Goal: Information Seeking & Learning: Learn about a topic

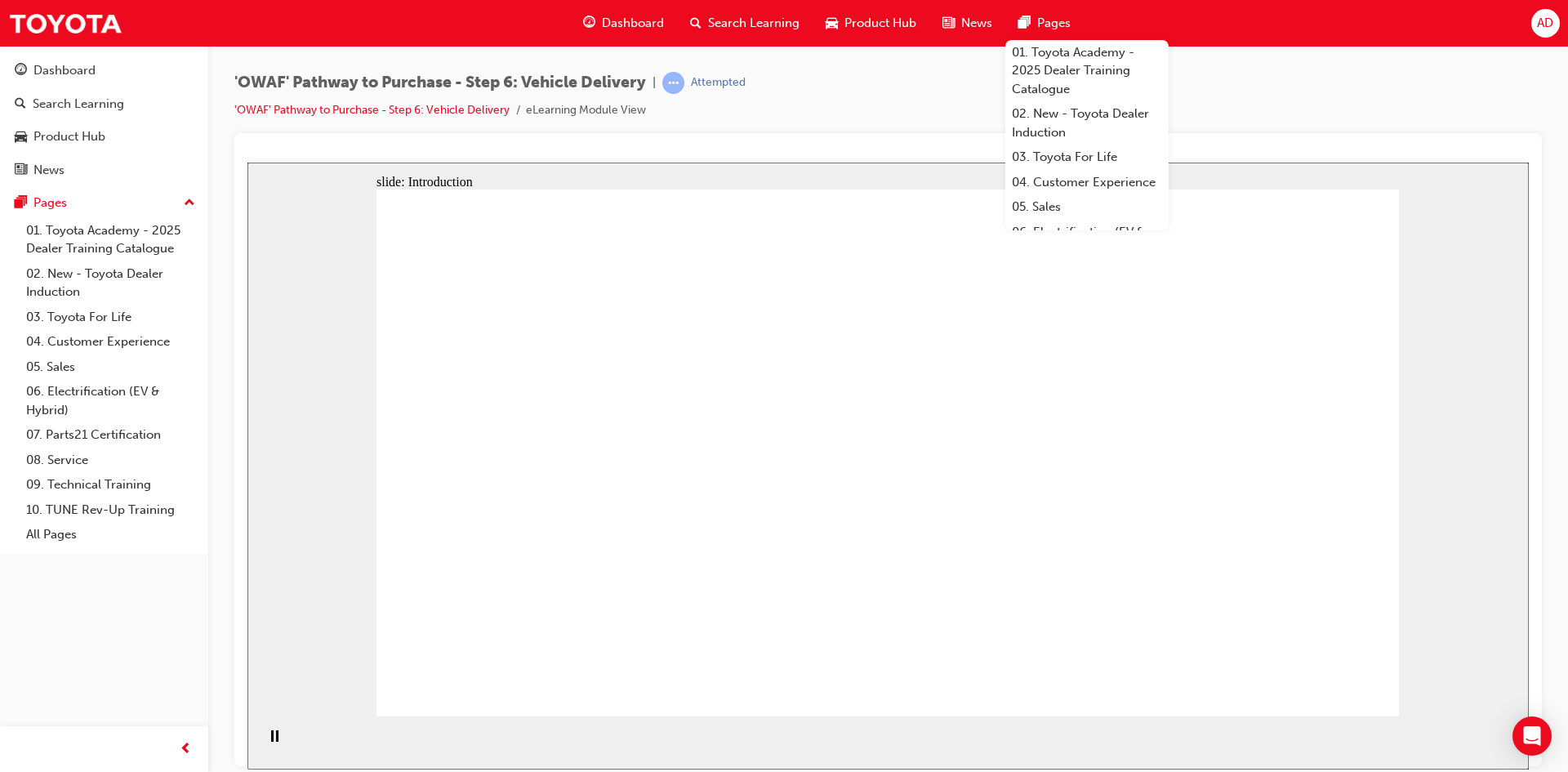
click at [888, 86] on div "'OWAF' Pathway to Purchase - Step 6: Vehicle Delivery | Attempted 'OWAF' Pathwa…" at bounding box center [888, 102] width 1307 height 61
click at [63, 73] on div "Dashboard" at bounding box center [65, 71] width 62 height 19
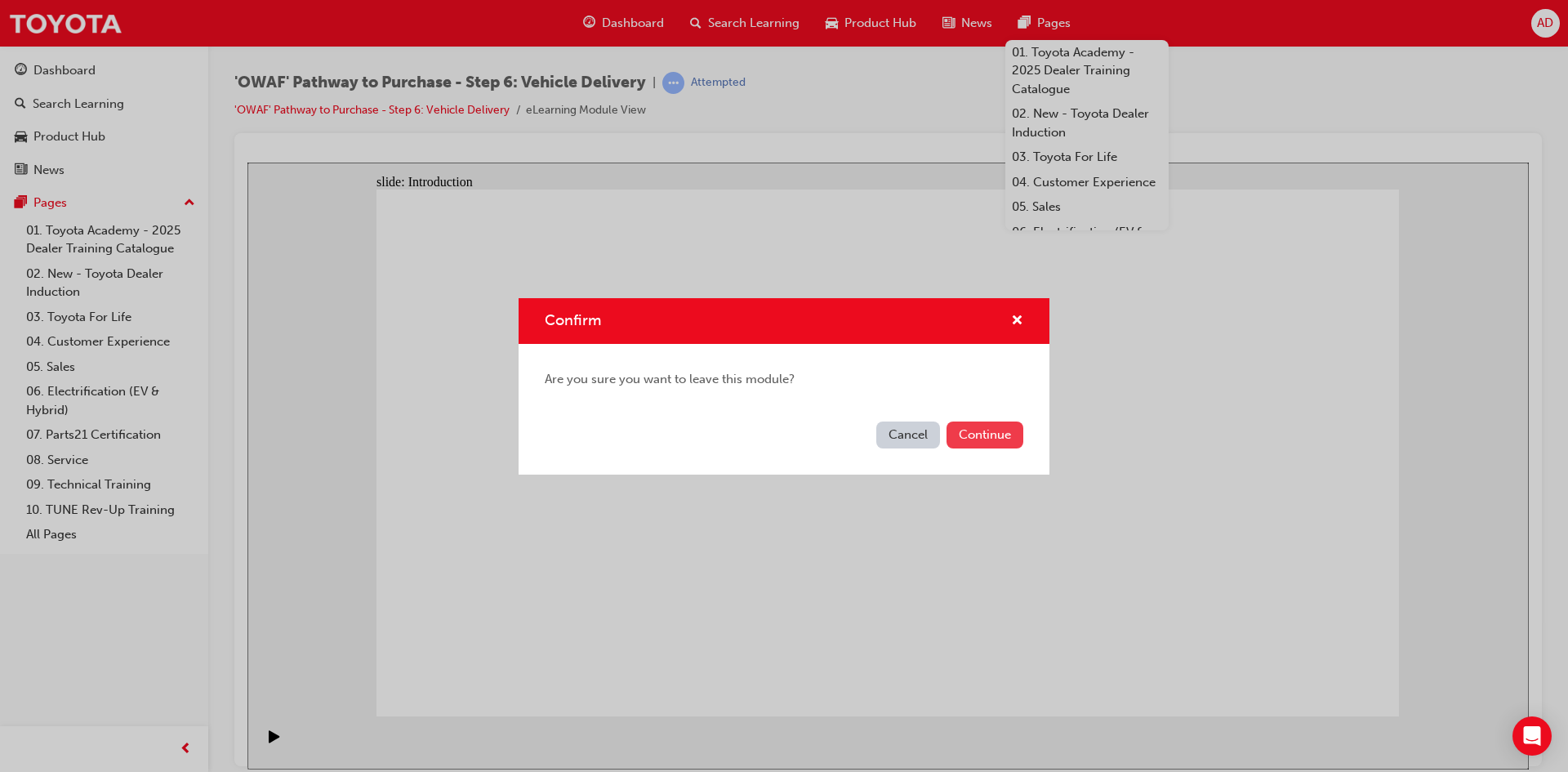
drag, startPoint x: 1006, startPoint y: 438, endPoint x: 997, endPoint y: 441, distance: 9.5
click at [997, 441] on button "Continue" at bounding box center [984, 434] width 77 height 27
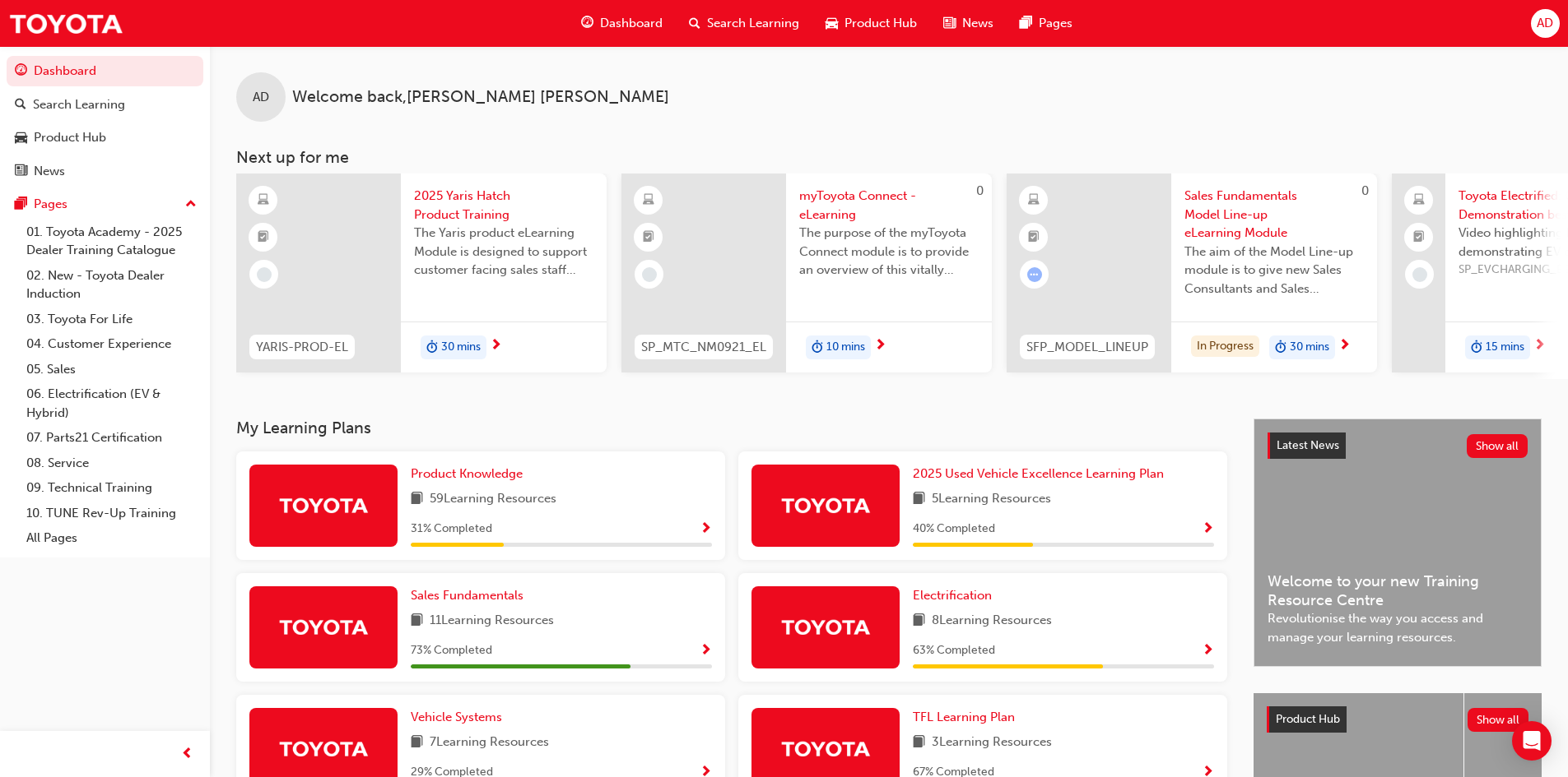
click at [957, 117] on div "AD Welcome back , [PERSON_NAME]" at bounding box center [889, 83] width 1358 height 75
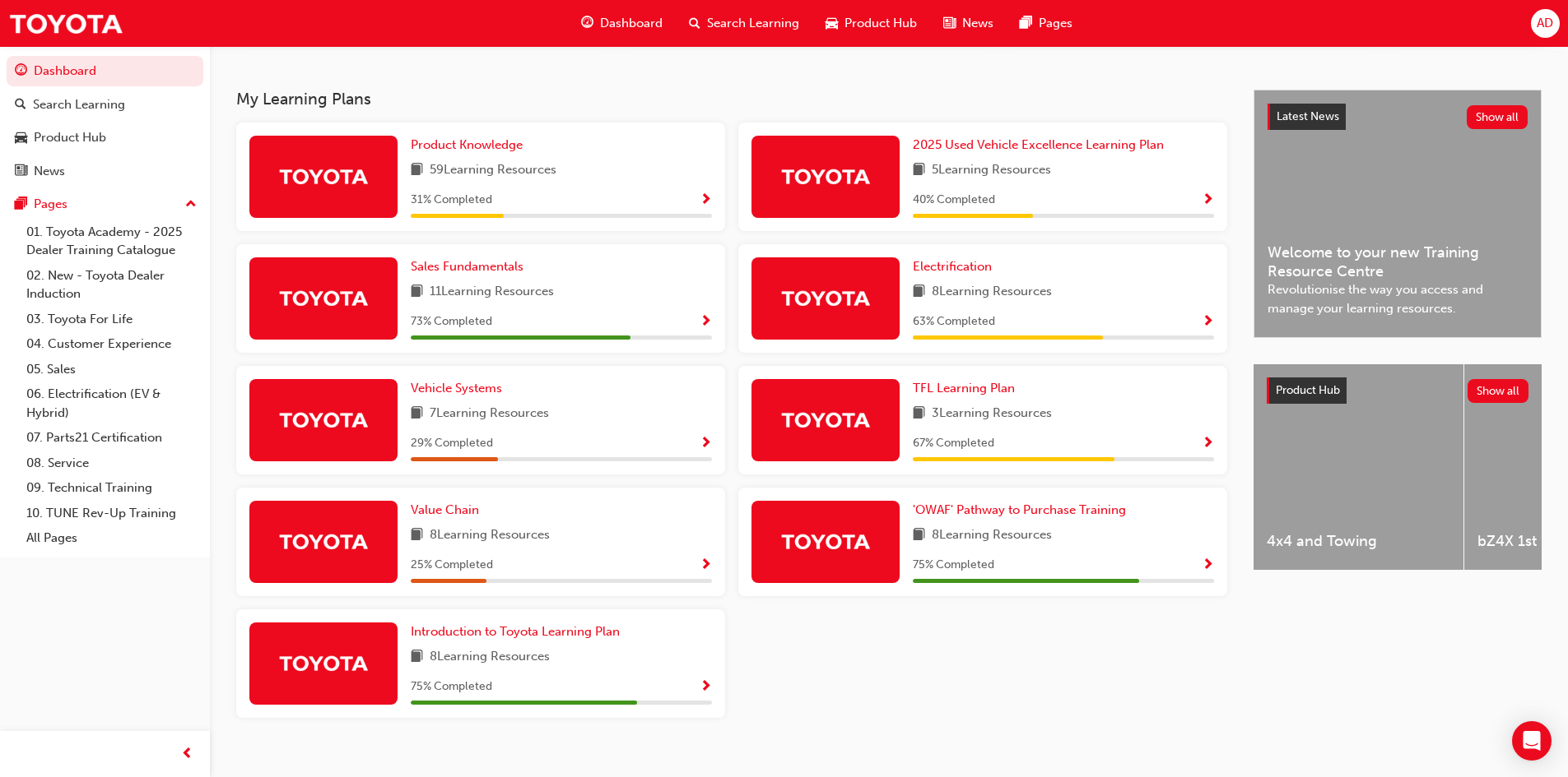
scroll to position [247, 0]
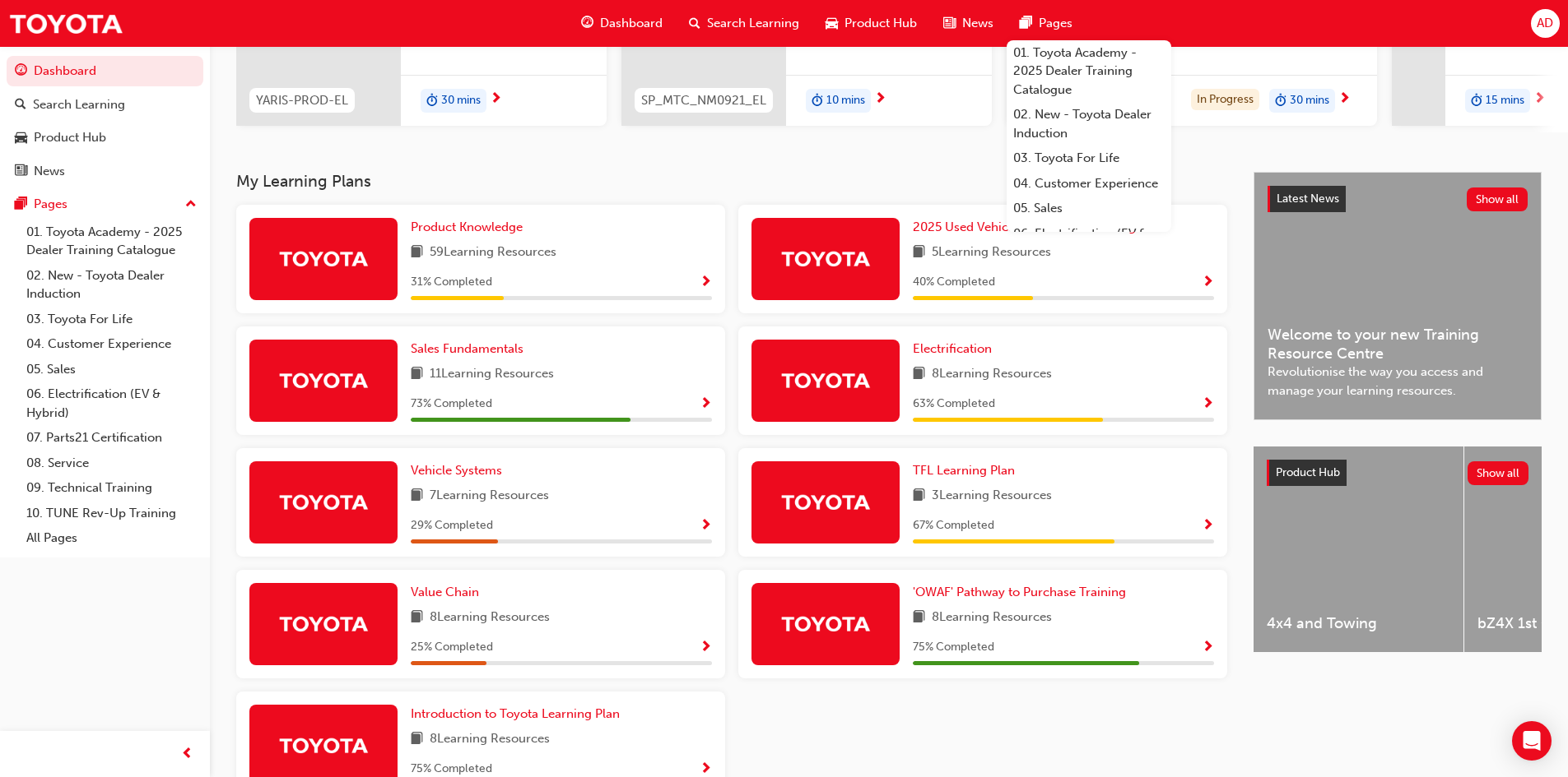
drag, startPoint x: 541, startPoint y: 258, endPoint x: 546, endPoint y: 266, distance: 9.4
click at [544, 256] on span "59 Learning Resources" at bounding box center [493, 253] width 127 height 21
click at [708, 280] on span "Show Progress" at bounding box center [705, 283] width 12 height 15
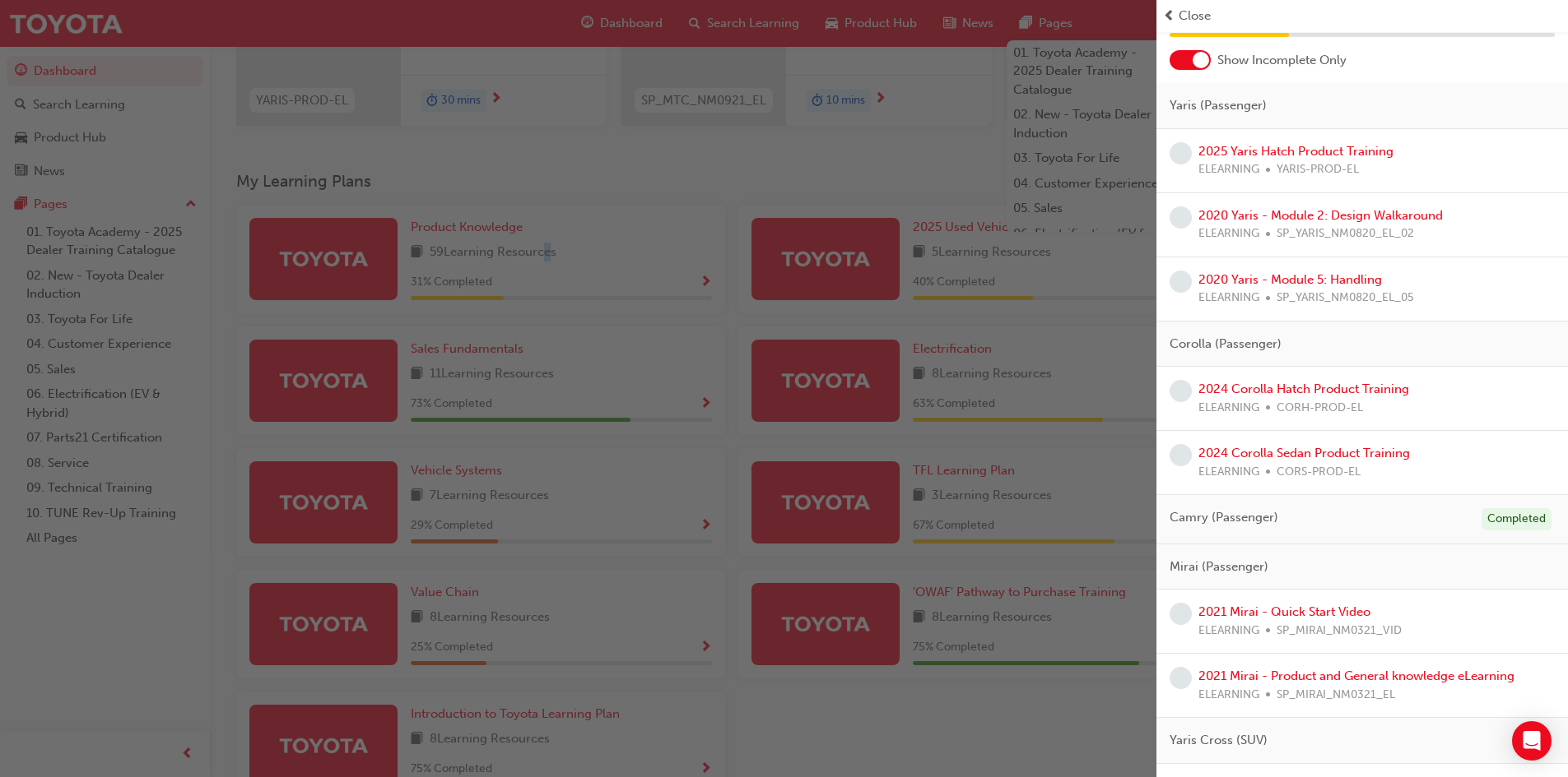
scroll to position [0, 0]
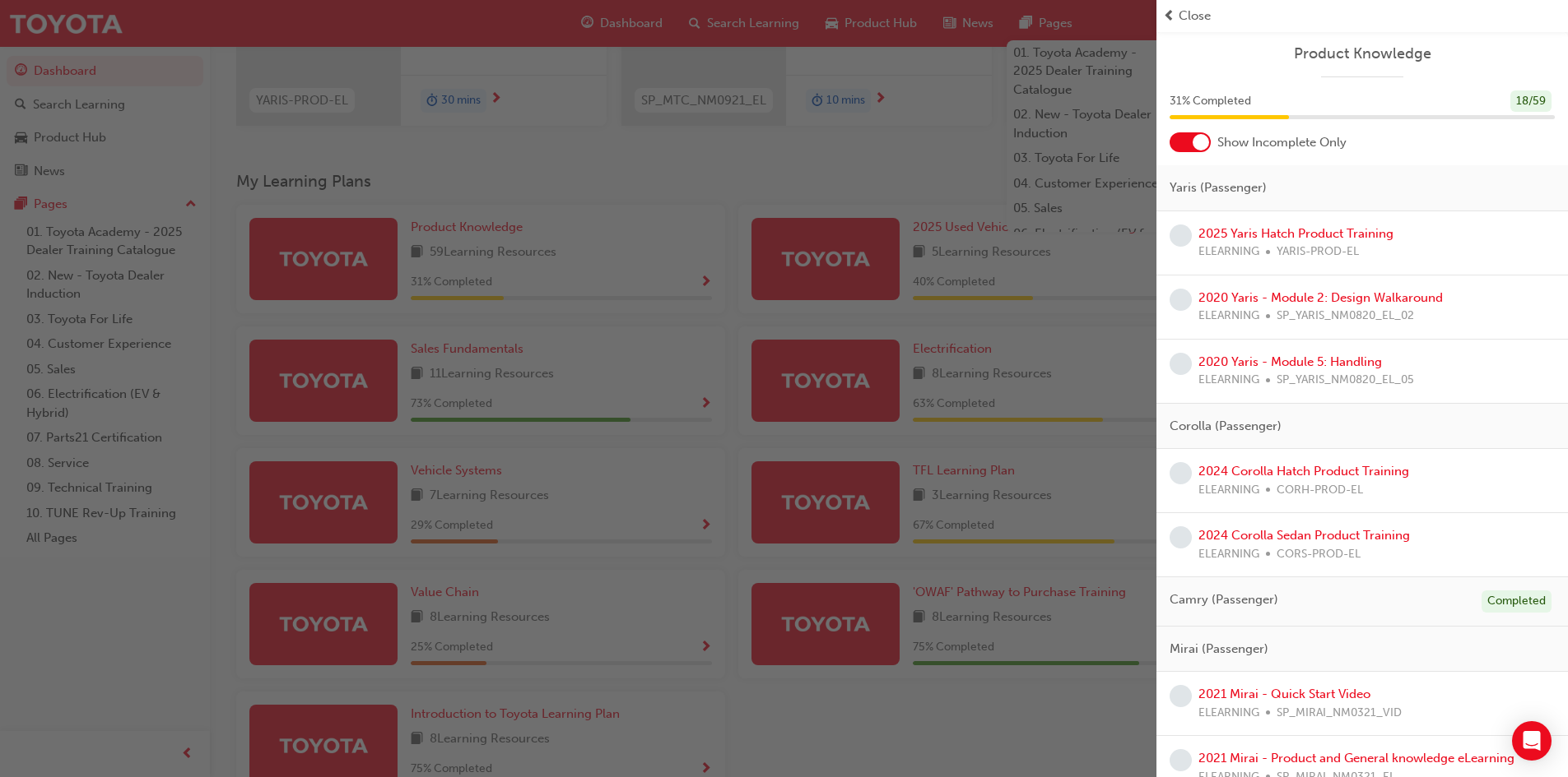
click at [1206, 123] on div "31 % Completed 18 / 59" at bounding box center [1362, 111] width 411 height 42
click at [1191, 138] on div at bounding box center [1190, 142] width 41 height 20
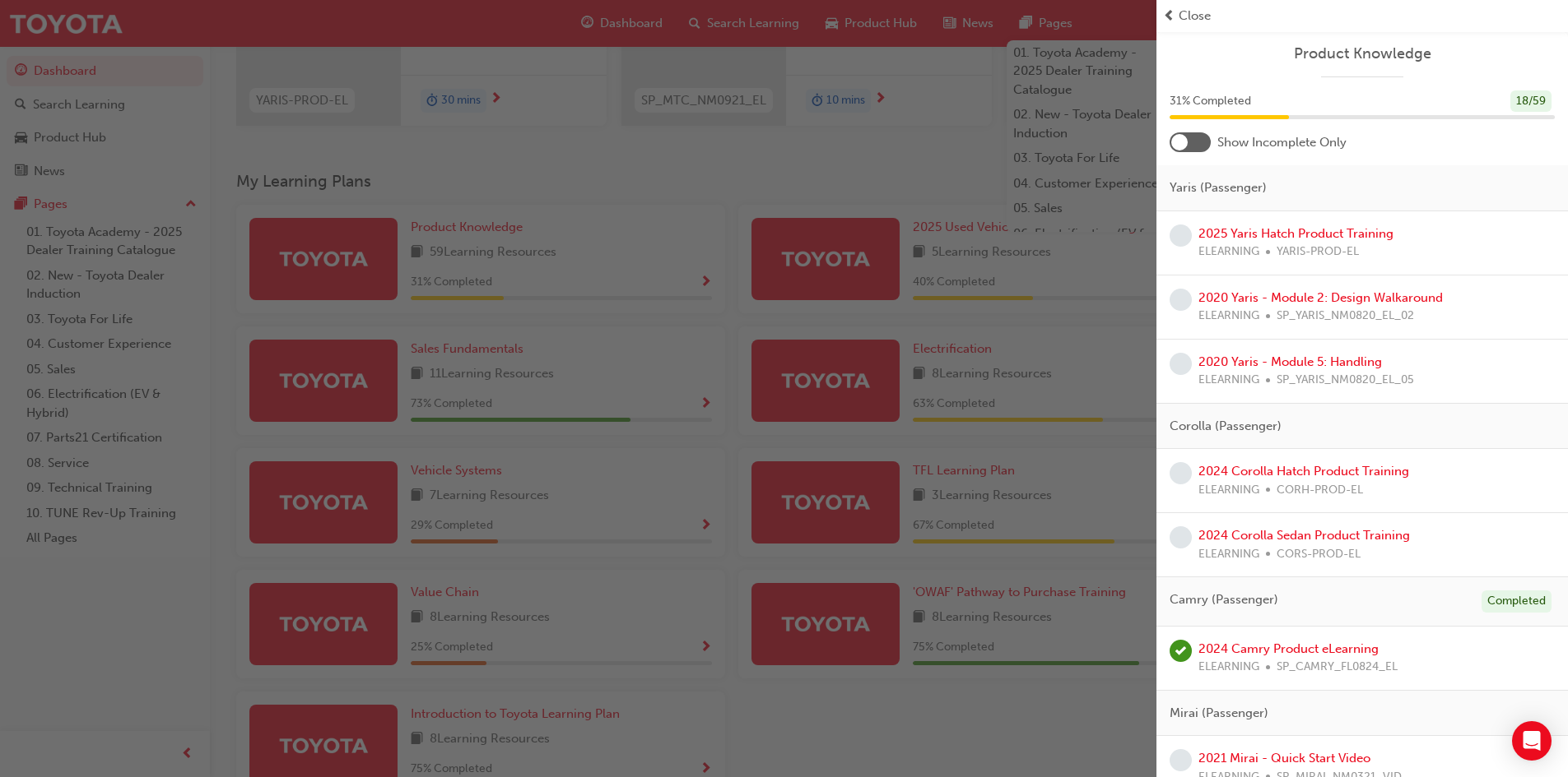
click at [1191, 138] on div at bounding box center [1190, 142] width 41 height 20
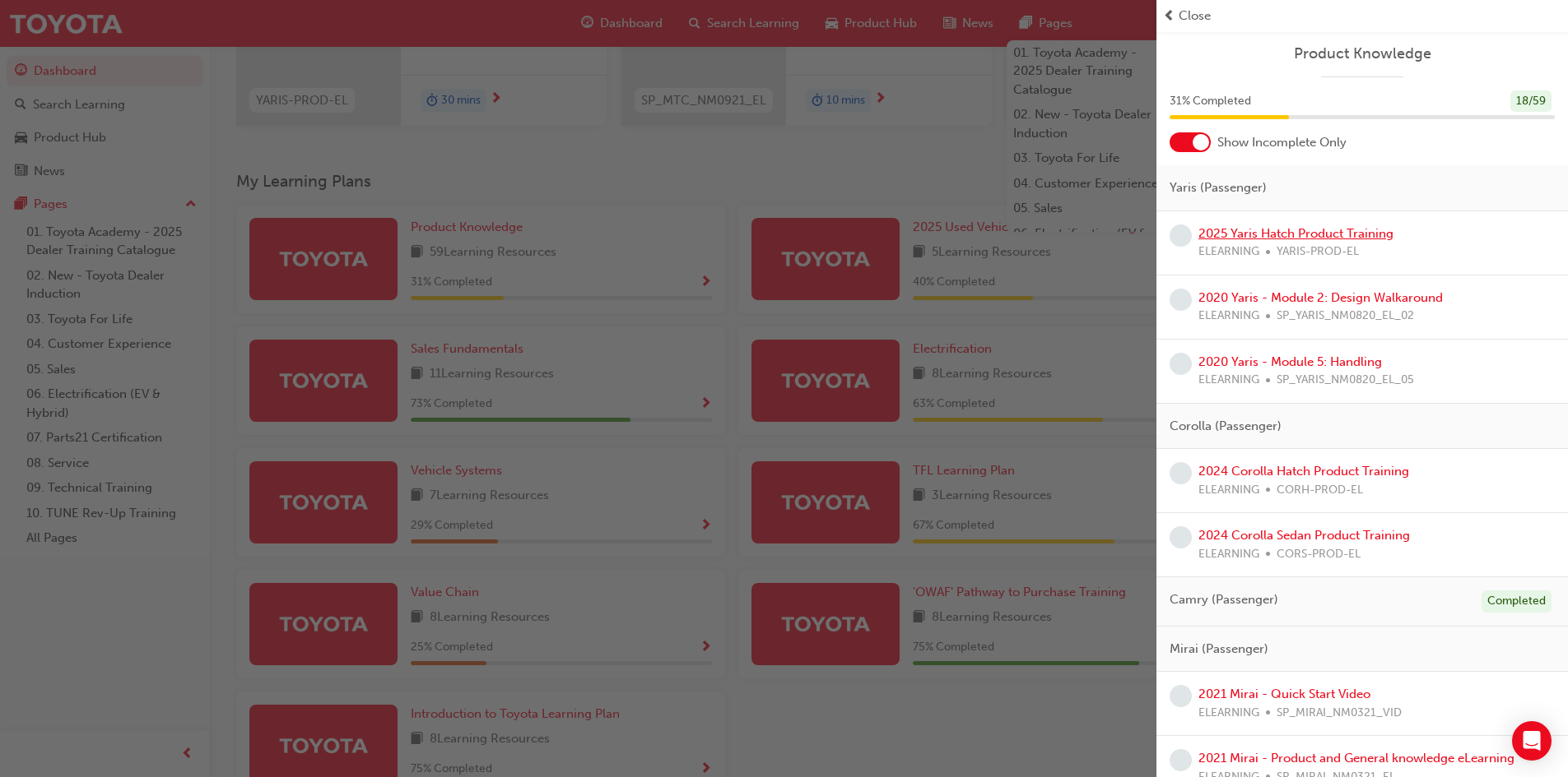
click at [1257, 233] on link "2025 Yaris Hatch Product Training" at bounding box center [1296, 233] width 195 height 15
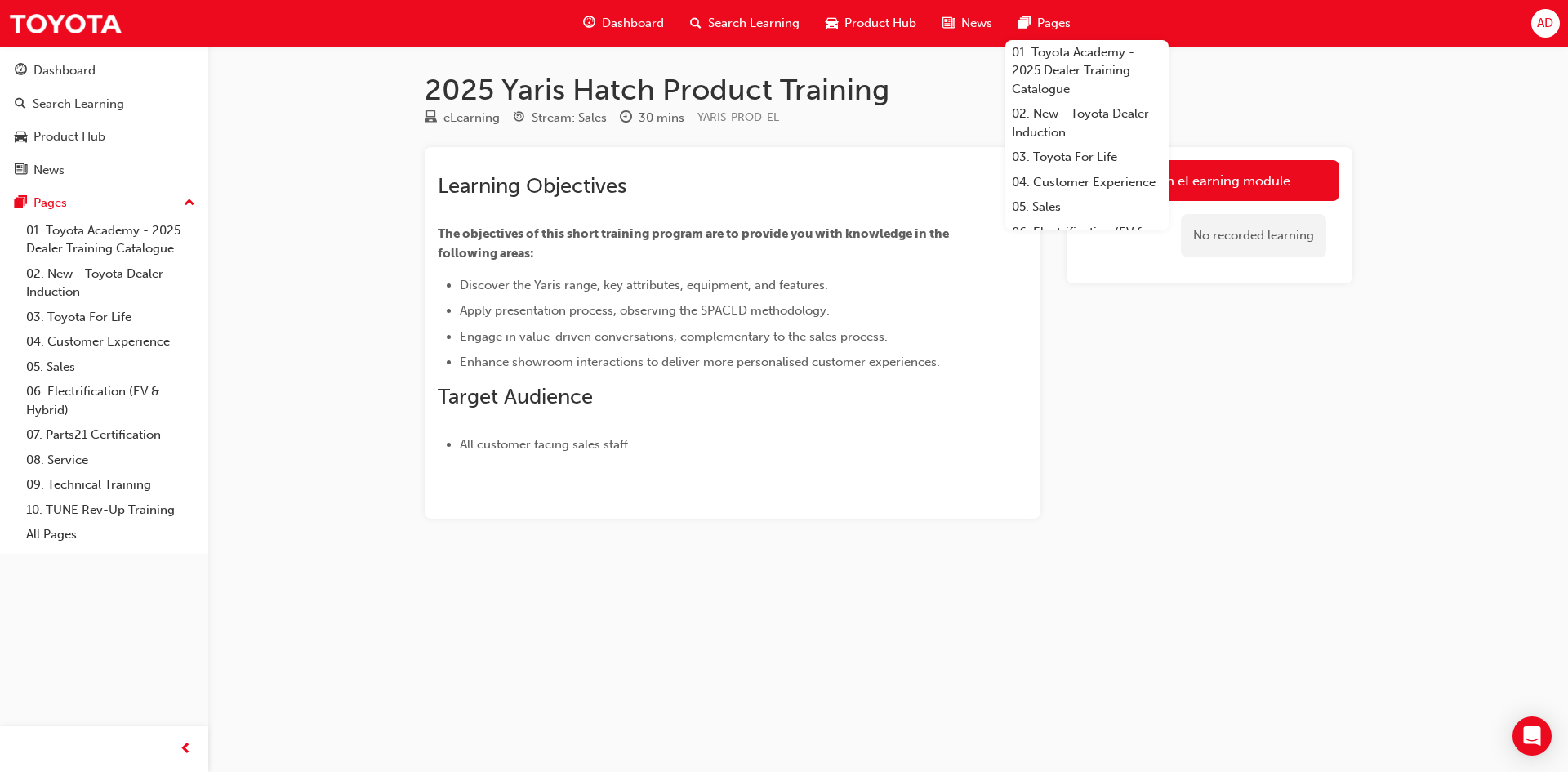
click at [1156, 373] on div "Launch eLearning module No recorded learning" at bounding box center [1210, 333] width 286 height 372
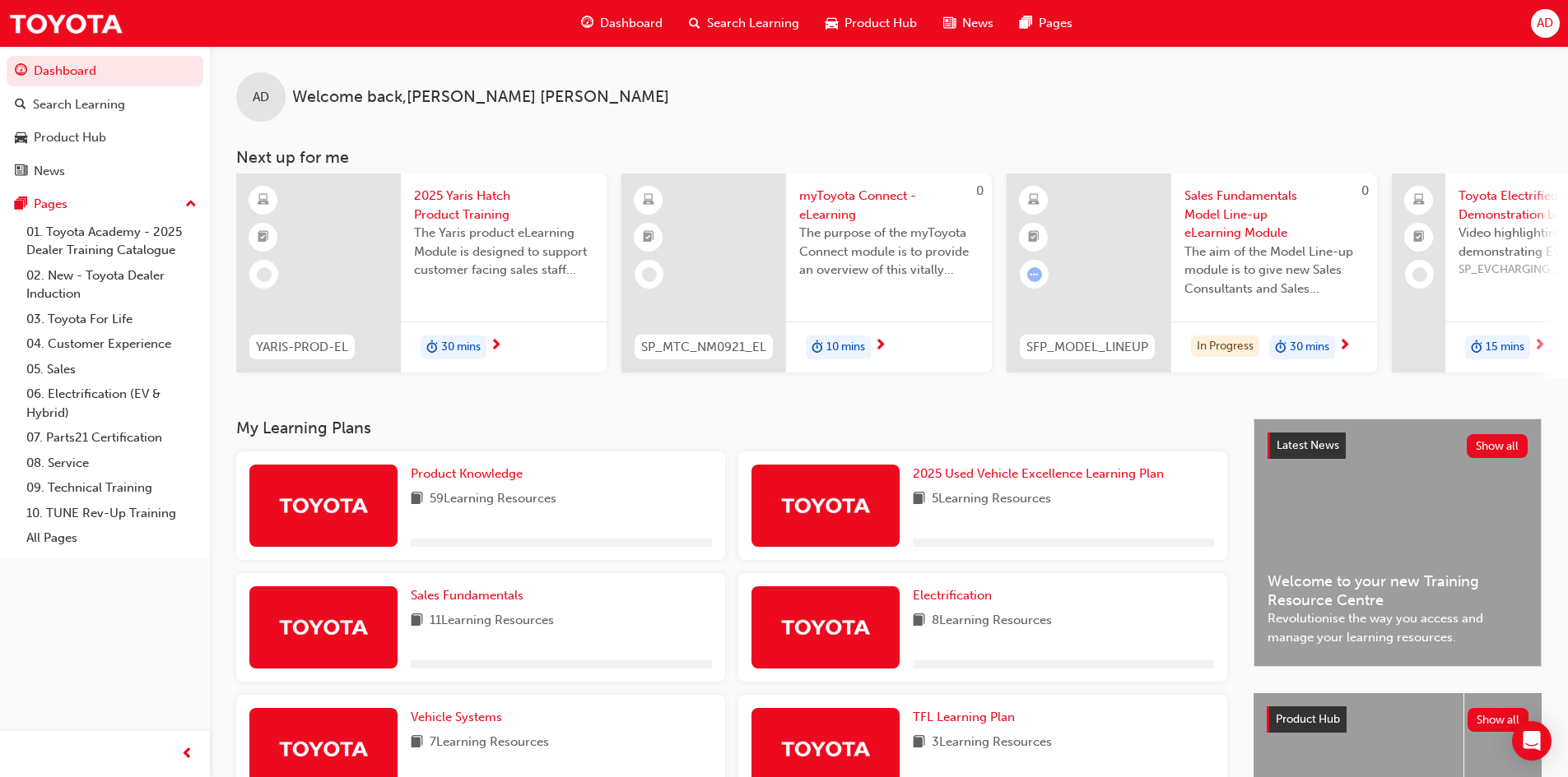
scroll to position [82, 0]
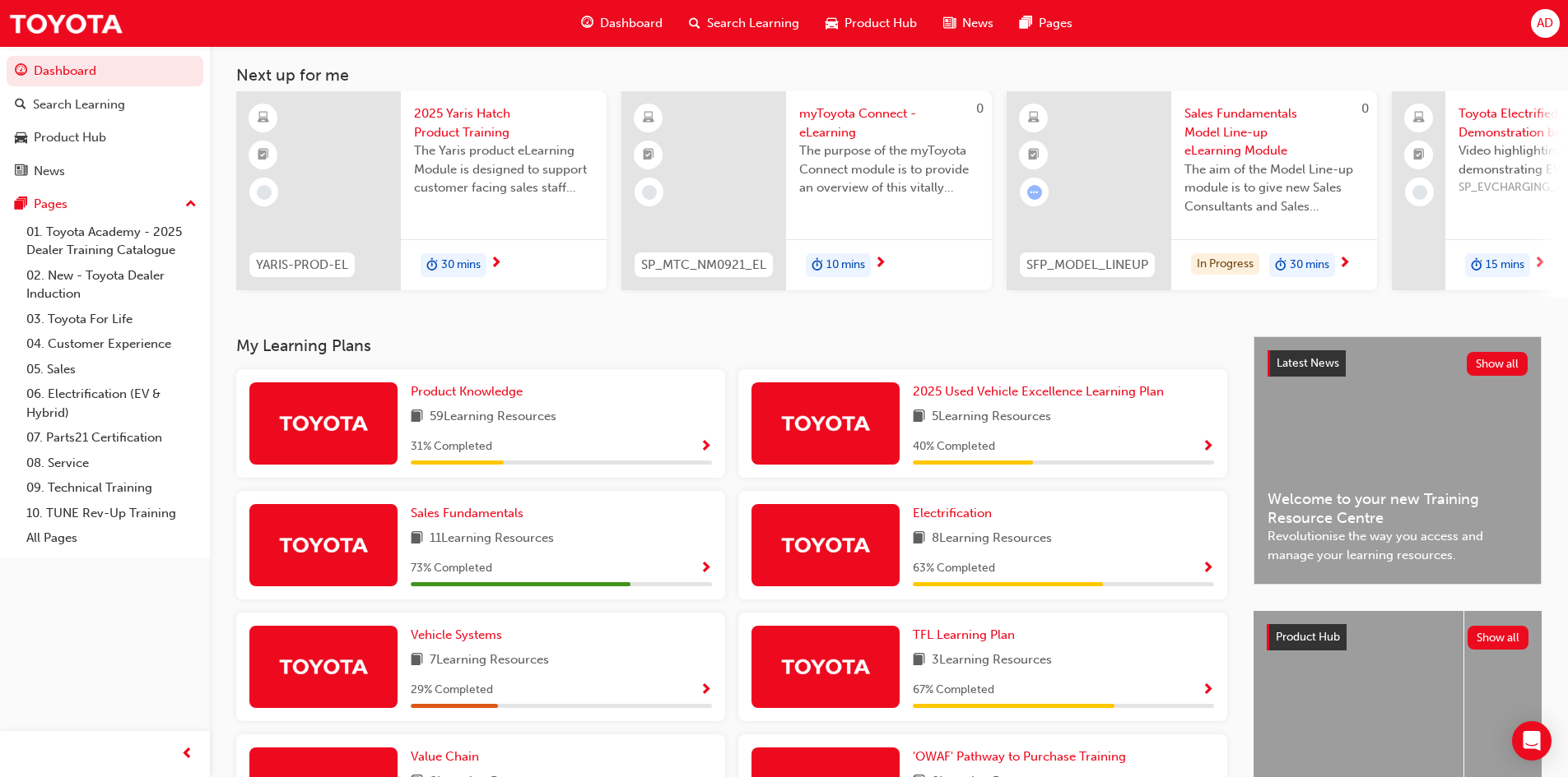
click at [709, 447] on span "Show Progress" at bounding box center [705, 447] width 12 height 15
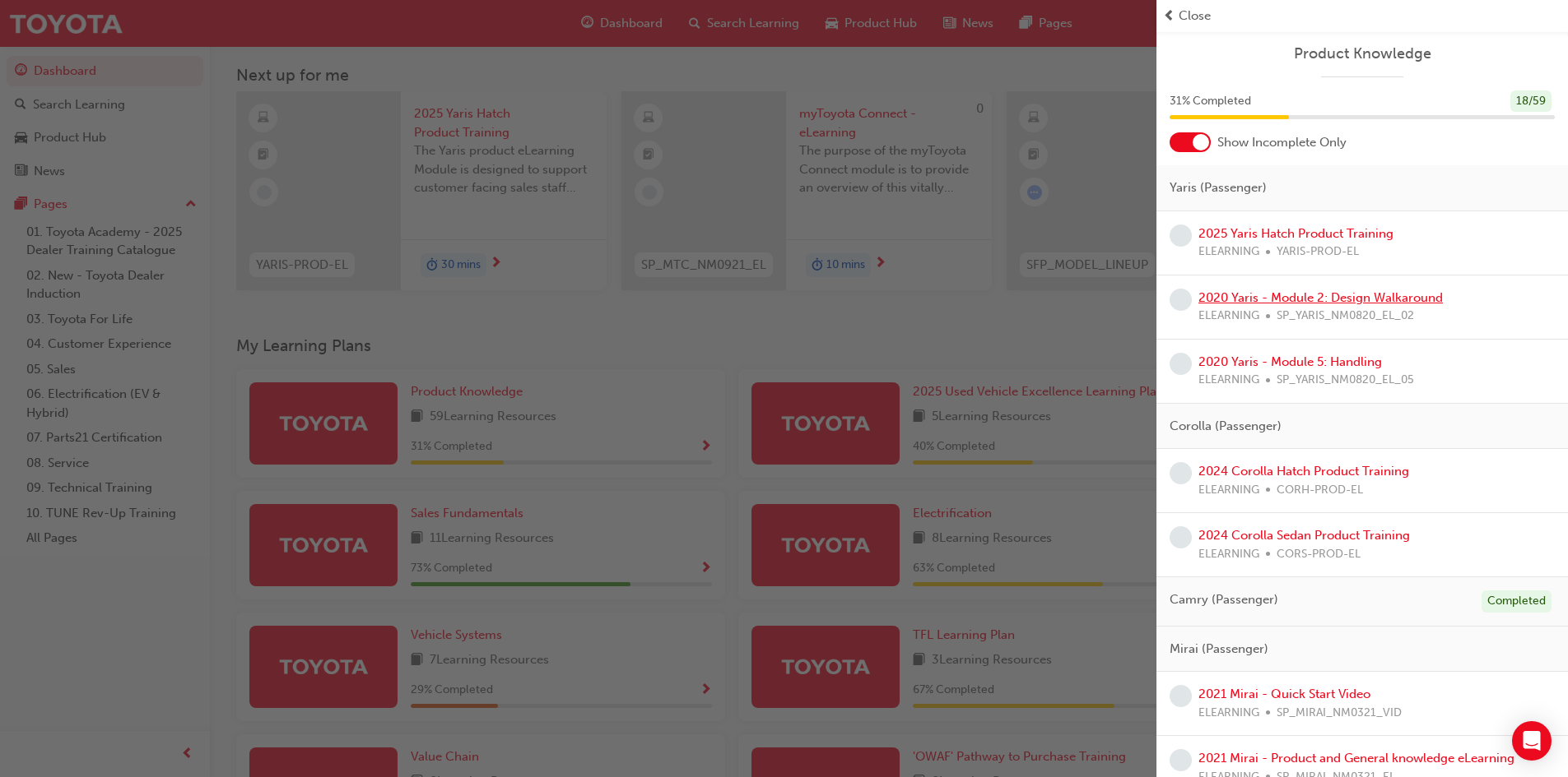
click at [1335, 302] on link "2020 Yaris - Module 2: Design Walkaround" at bounding box center [1321, 297] width 245 height 15
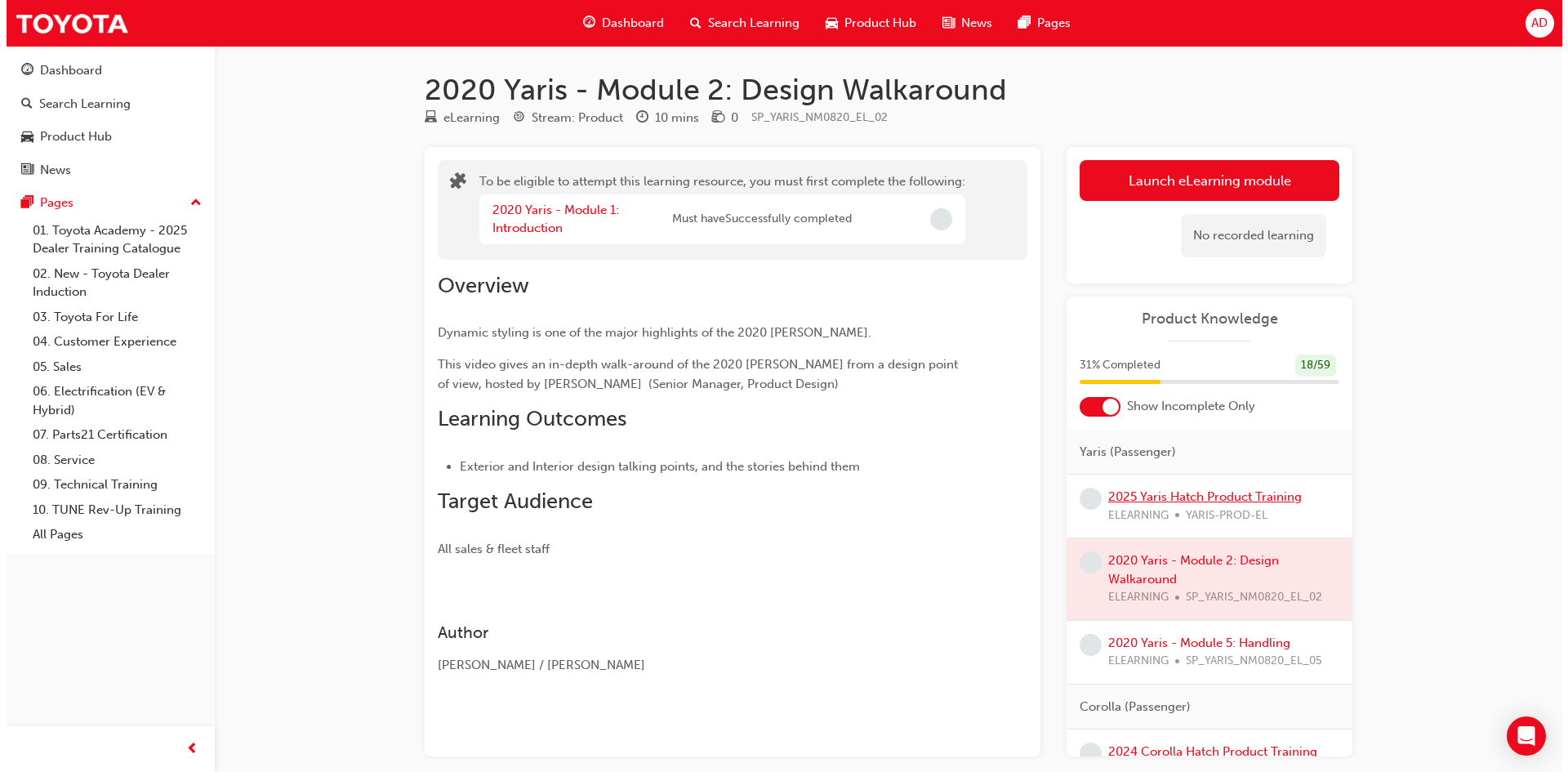
scroll to position [82, 0]
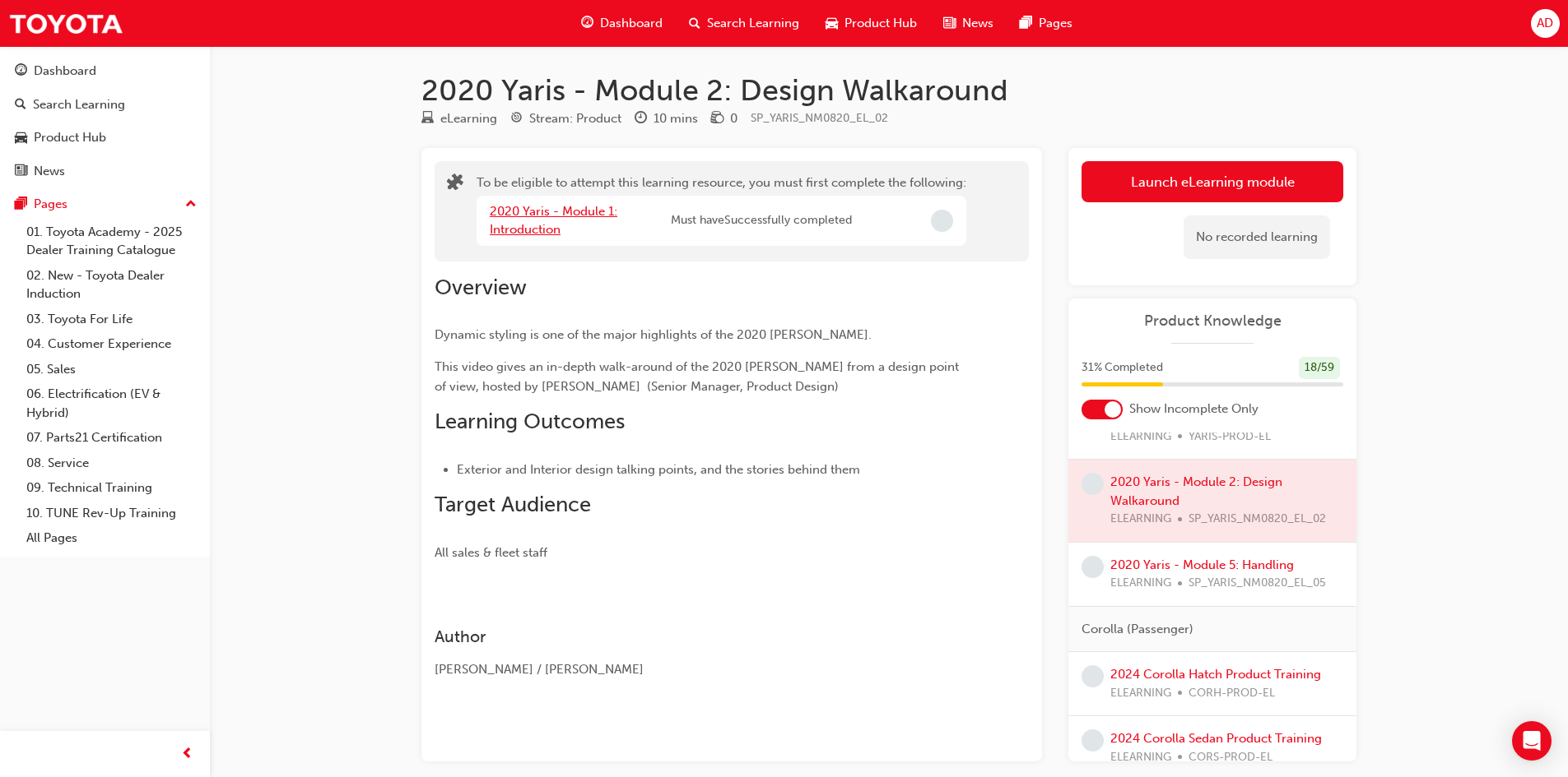
click at [590, 212] on link "2020 Yaris - Module 1: Introduction" at bounding box center [553, 220] width 128 height 34
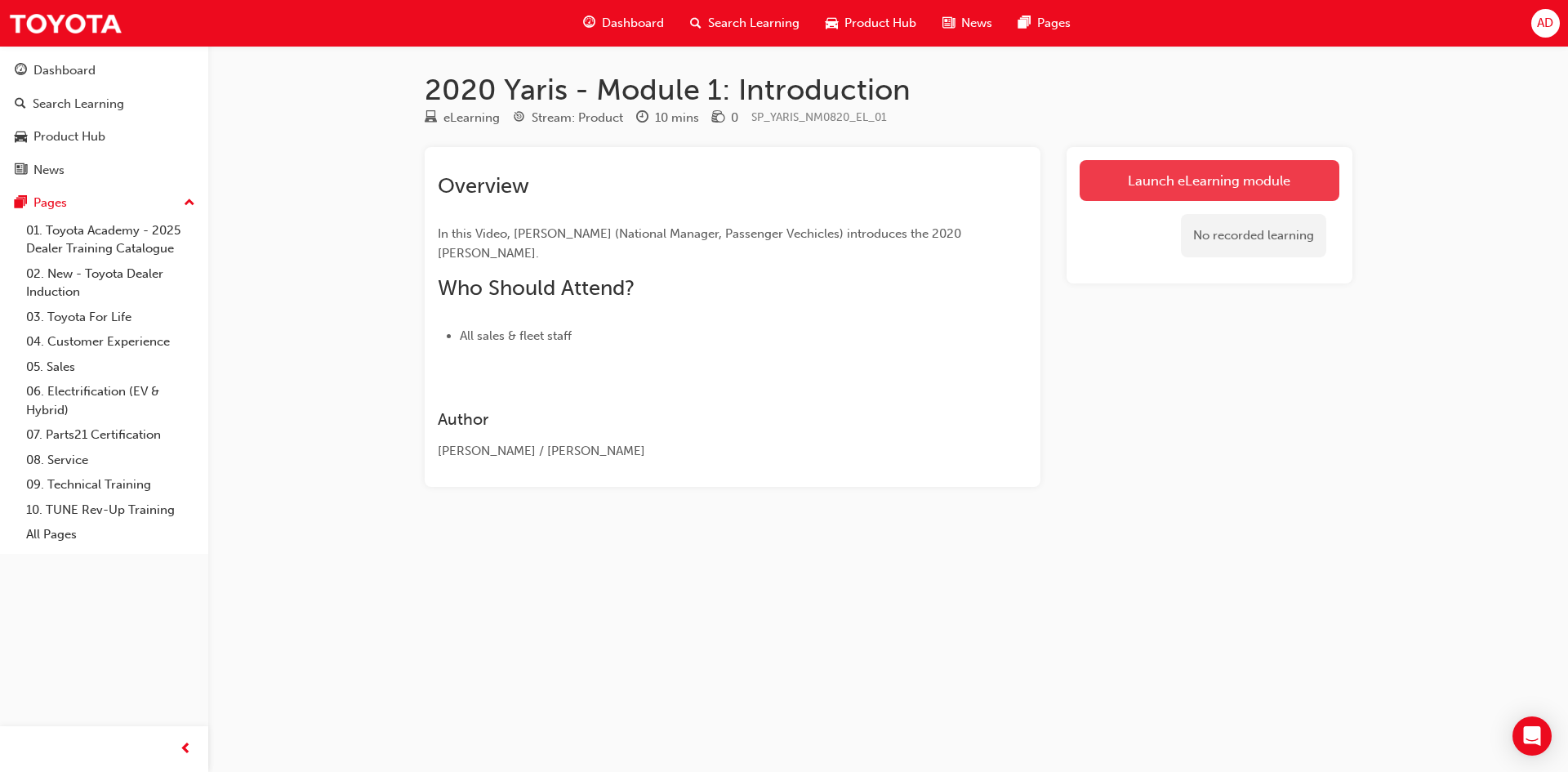
click at [1167, 187] on link "Launch eLearning module" at bounding box center [1210, 180] width 260 height 40
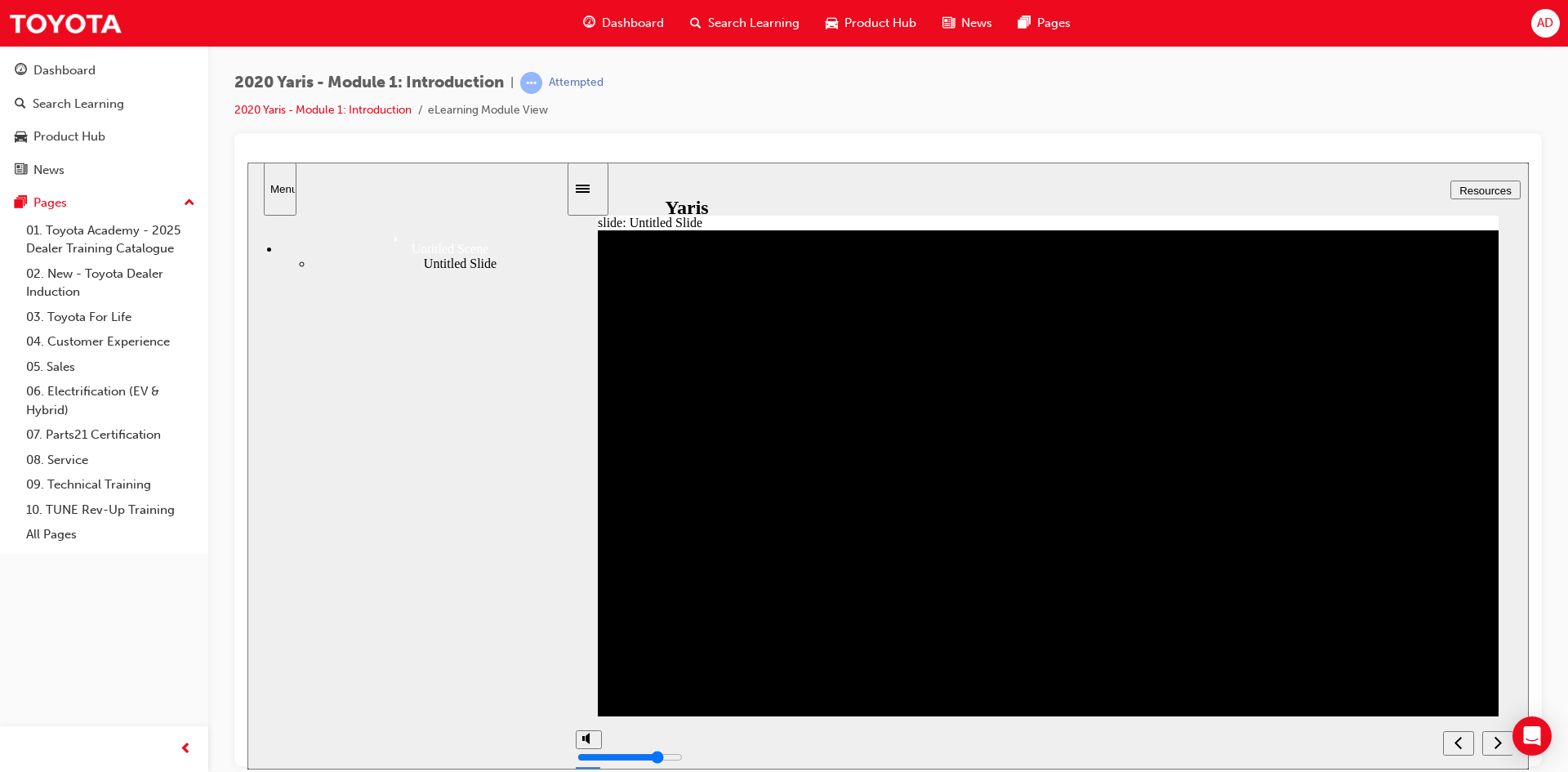
click at [593, 186] on icon "Sidebar Toggle" at bounding box center [588, 187] width 24 height 9
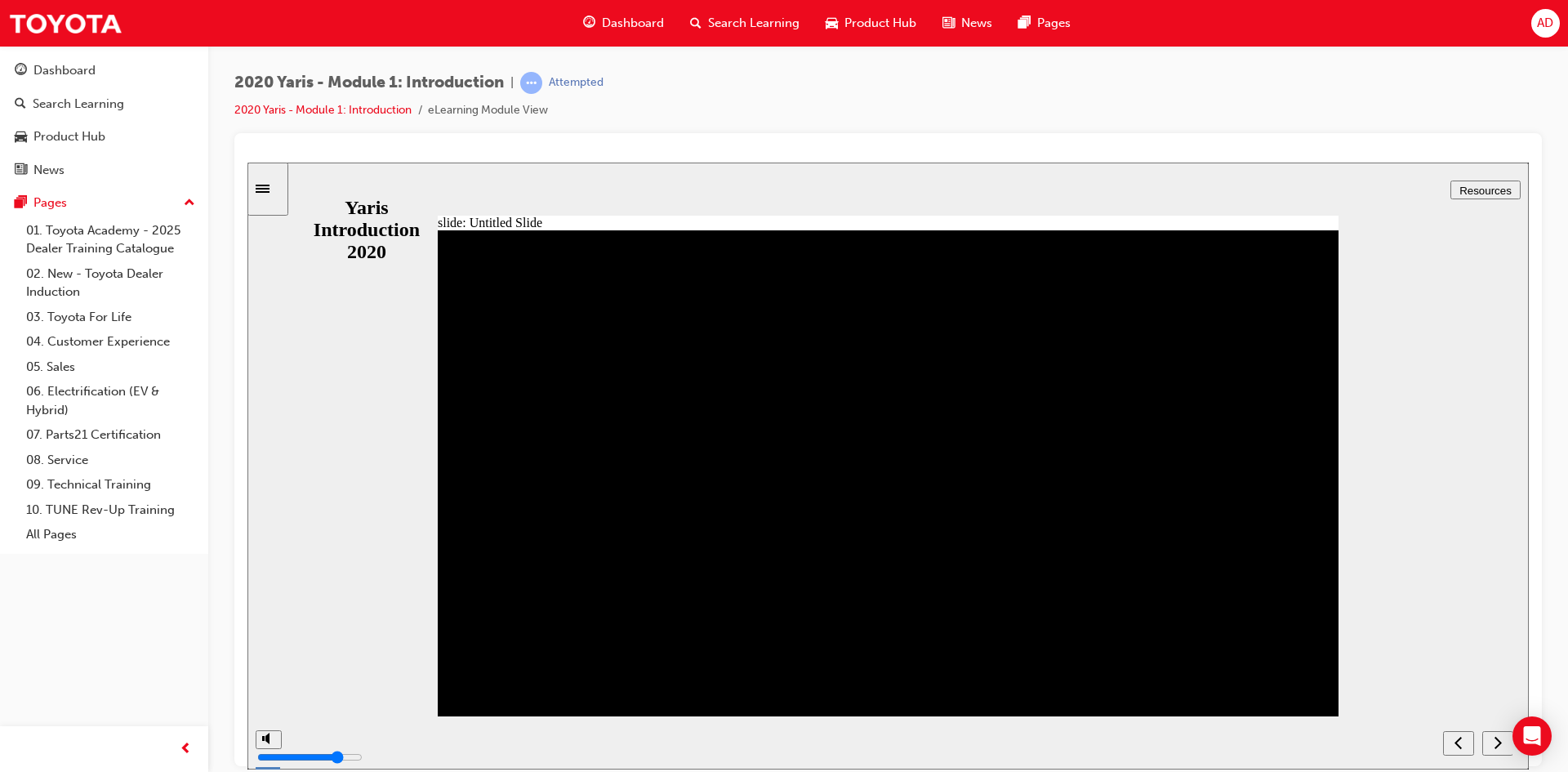
click at [1501, 752] on button "next" at bounding box center [1497, 743] width 31 height 24
click at [1493, 744] on div "next" at bounding box center [1497, 744] width 18 height 17
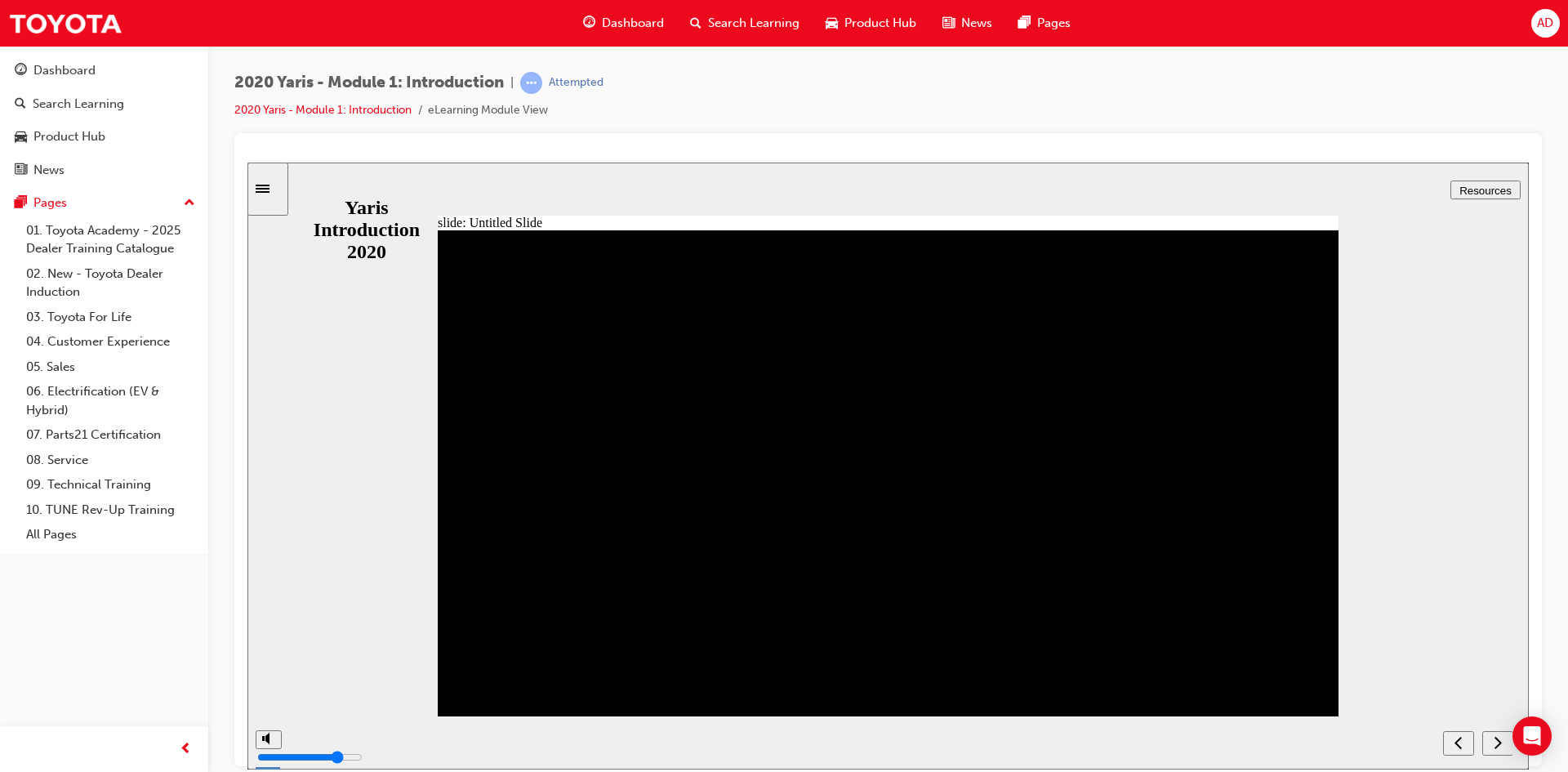
click at [1493, 744] on div "next" at bounding box center [1497, 744] width 18 height 17
type input "1"
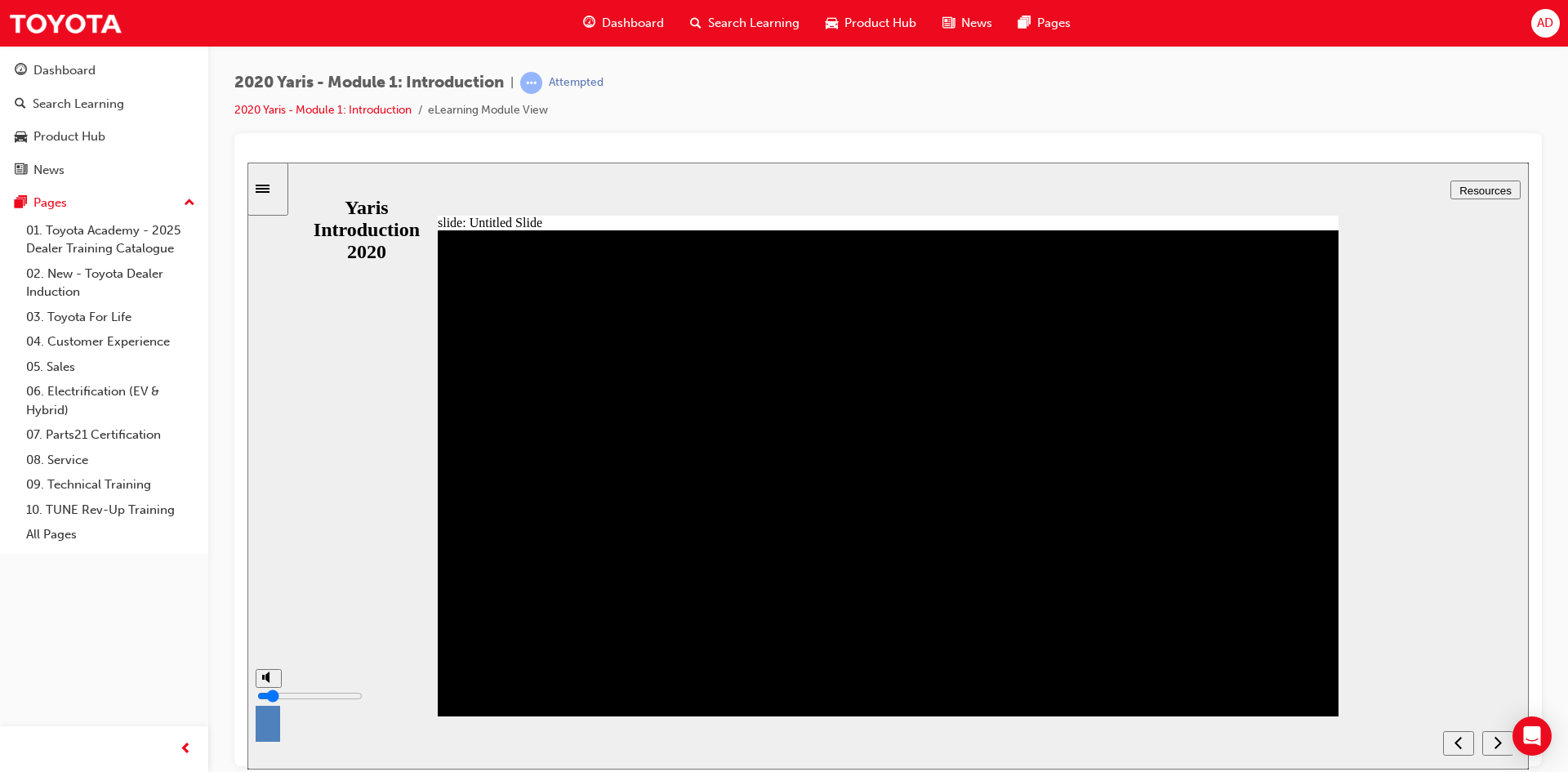
click at [266, 702] on input "volume" at bounding box center [310, 695] width 105 height 13
